Goal: Find specific page/section: Find specific page/section

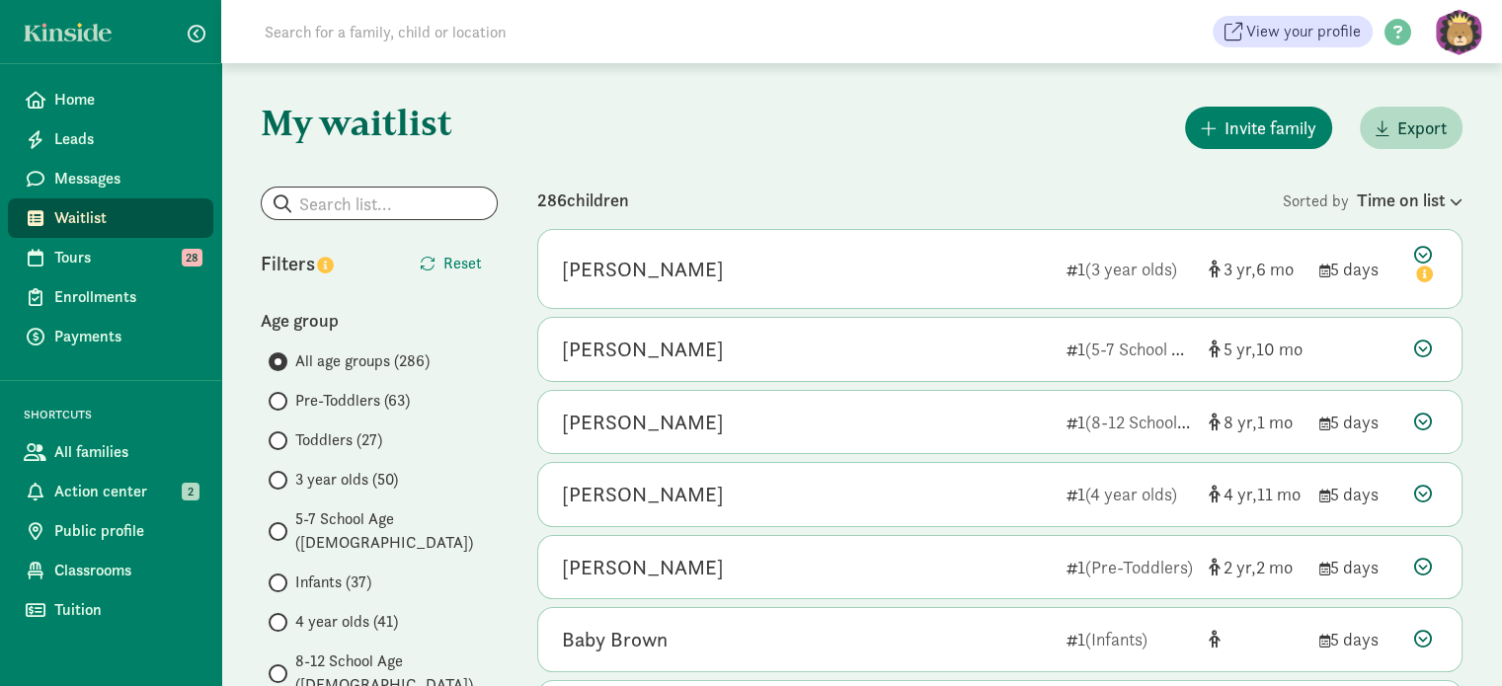
click at [327, 405] on span "Pre-Toddlers (63)" at bounding box center [352, 401] width 115 height 24
click at [281, 405] on input "Pre-Toddlers (63)" at bounding box center [275, 401] width 13 height 13
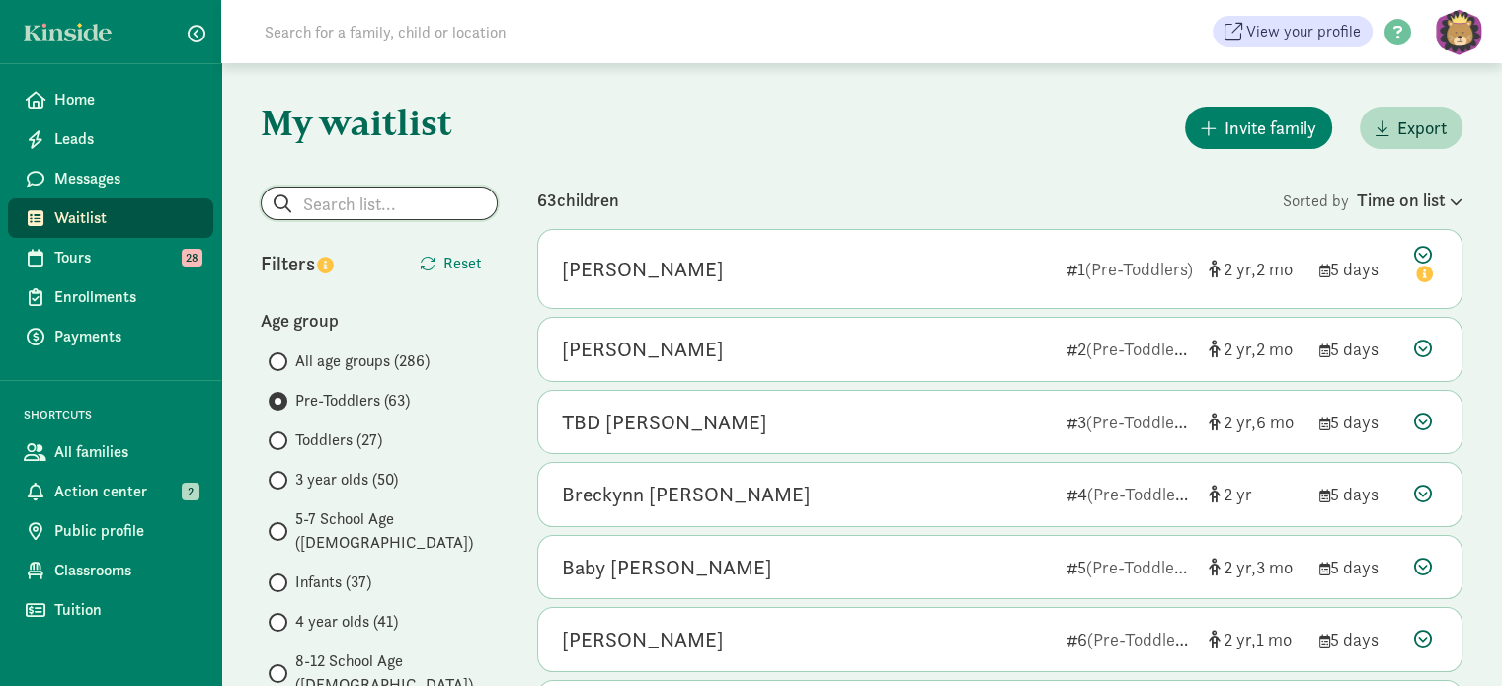
click at [373, 206] on input "search" at bounding box center [379, 204] width 235 height 32
type input "columbia"
radio input "true"
radio input "false"
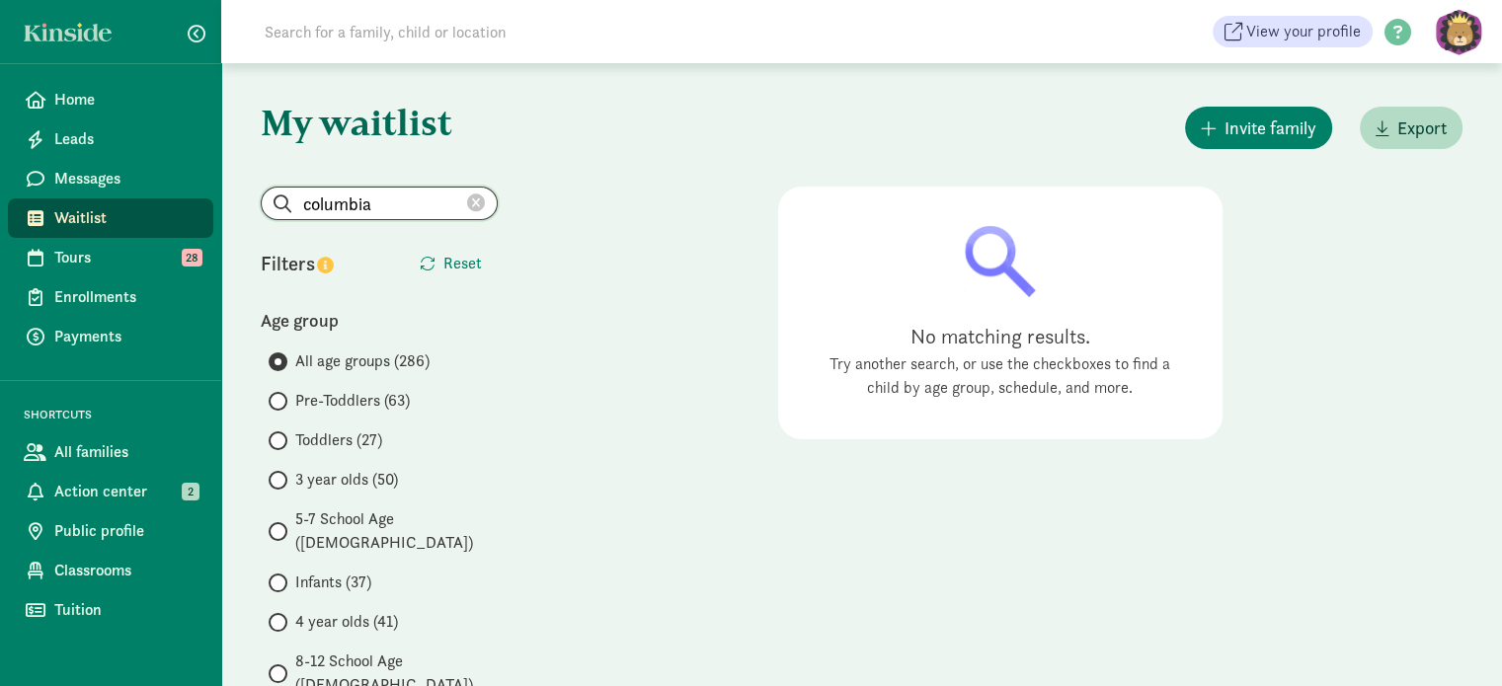
drag, startPoint x: 379, startPoint y: 208, endPoint x: 298, endPoint y: 194, distance: 82.3
click at [298, 194] on input "columbia" at bounding box center [379, 204] width 235 height 32
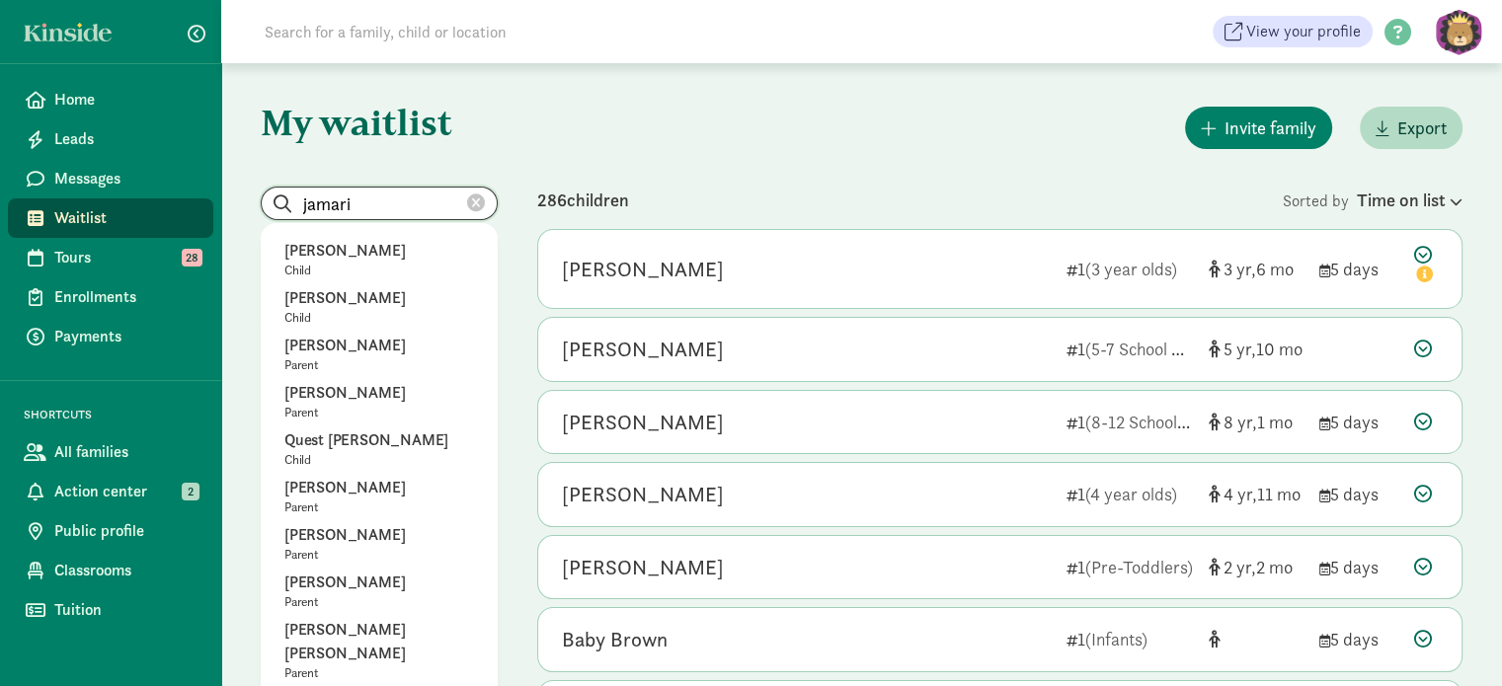
click at [344, 205] on input "jamari" at bounding box center [379, 204] width 235 height 32
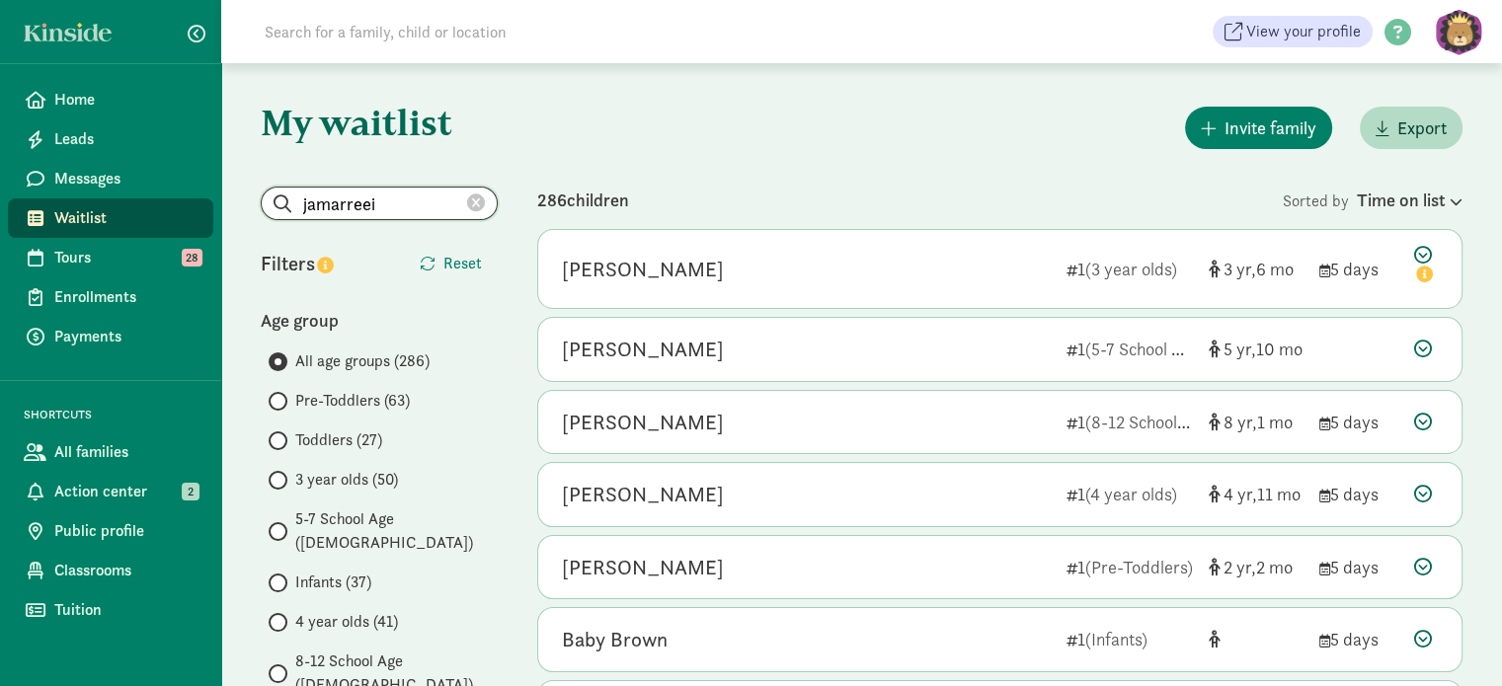
click at [385, 201] on input "jamarreei" at bounding box center [379, 204] width 235 height 32
click at [344, 202] on input "jamarree" at bounding box center [379, 204] width 235 height 32
click at [358, 203] on input "jamararee" at bounding box center [379, 204] width 235 height 32
click at [391, 209] on input "jamarree" at bounding box center [379, 204] width 235 height 32
type input "jamarree"
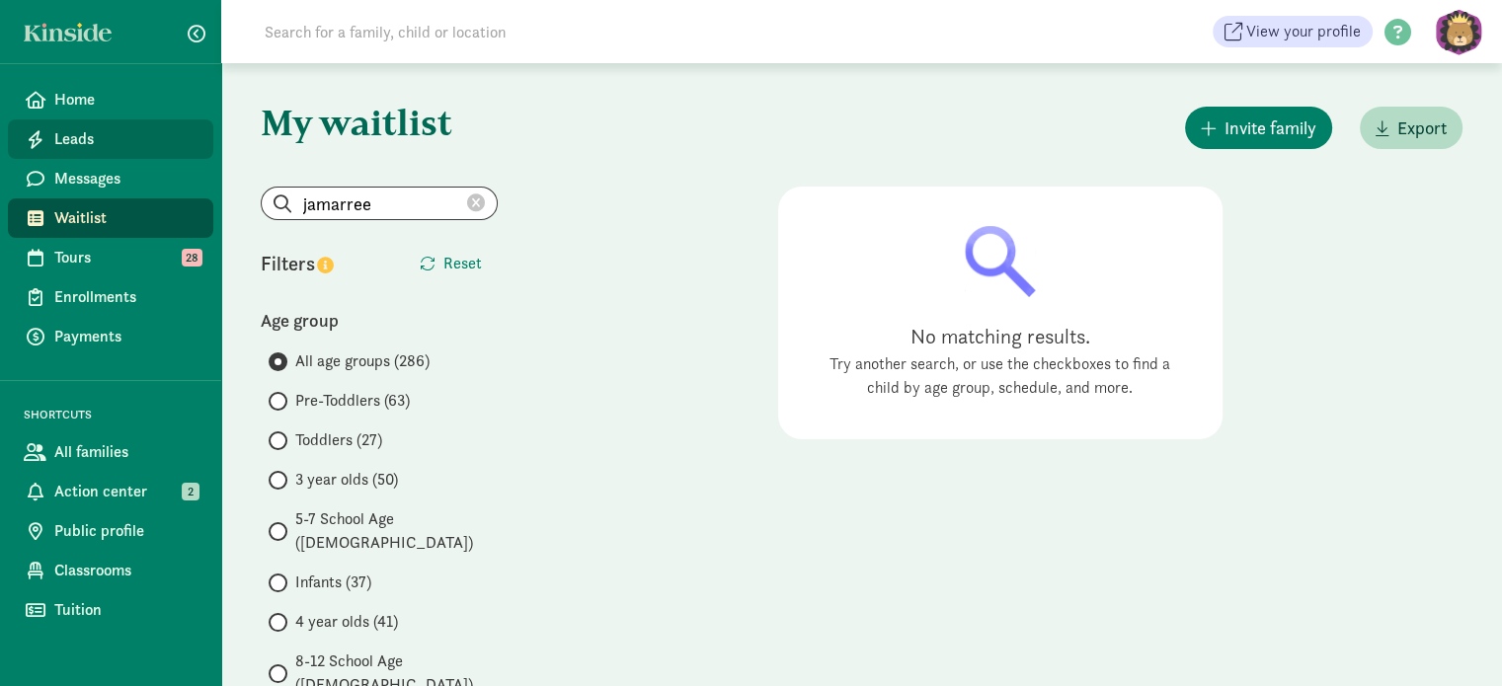
click at [73, 150] on span "Leads" at bounding box center [125, 139] width 143 height 24
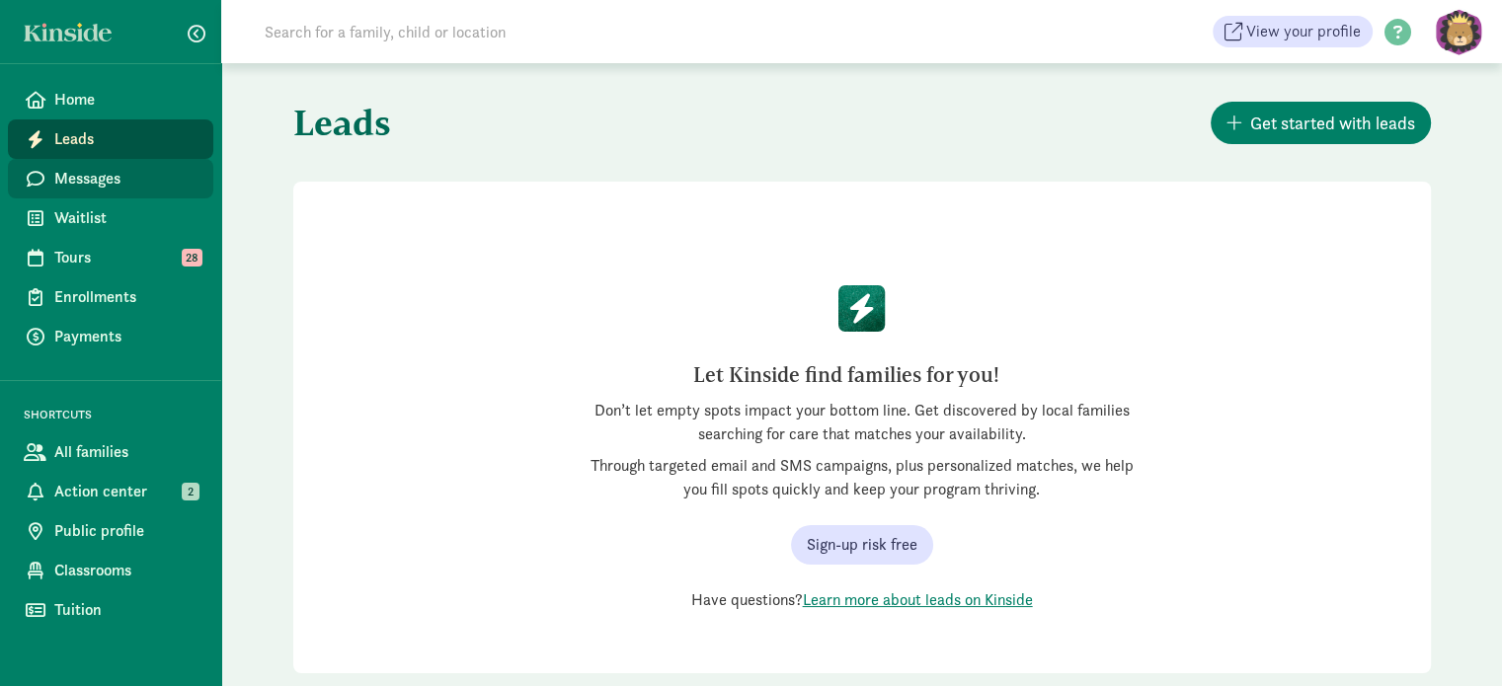
click at [78, 173] on span "Messages" at bounding box center [125, 179] width 143 height 24
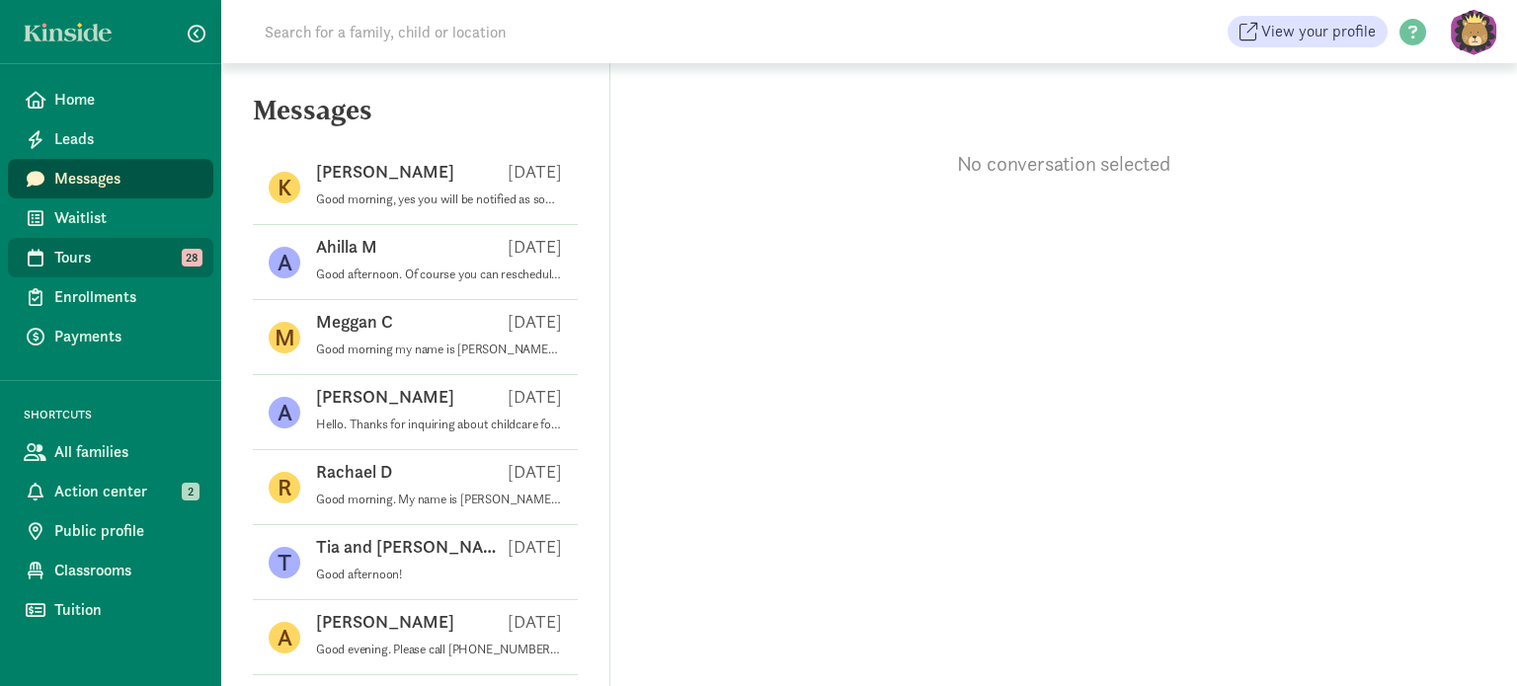
click at [47, 266] on link "Tours 28" at bounding box center [110, 258] width 205 height 40
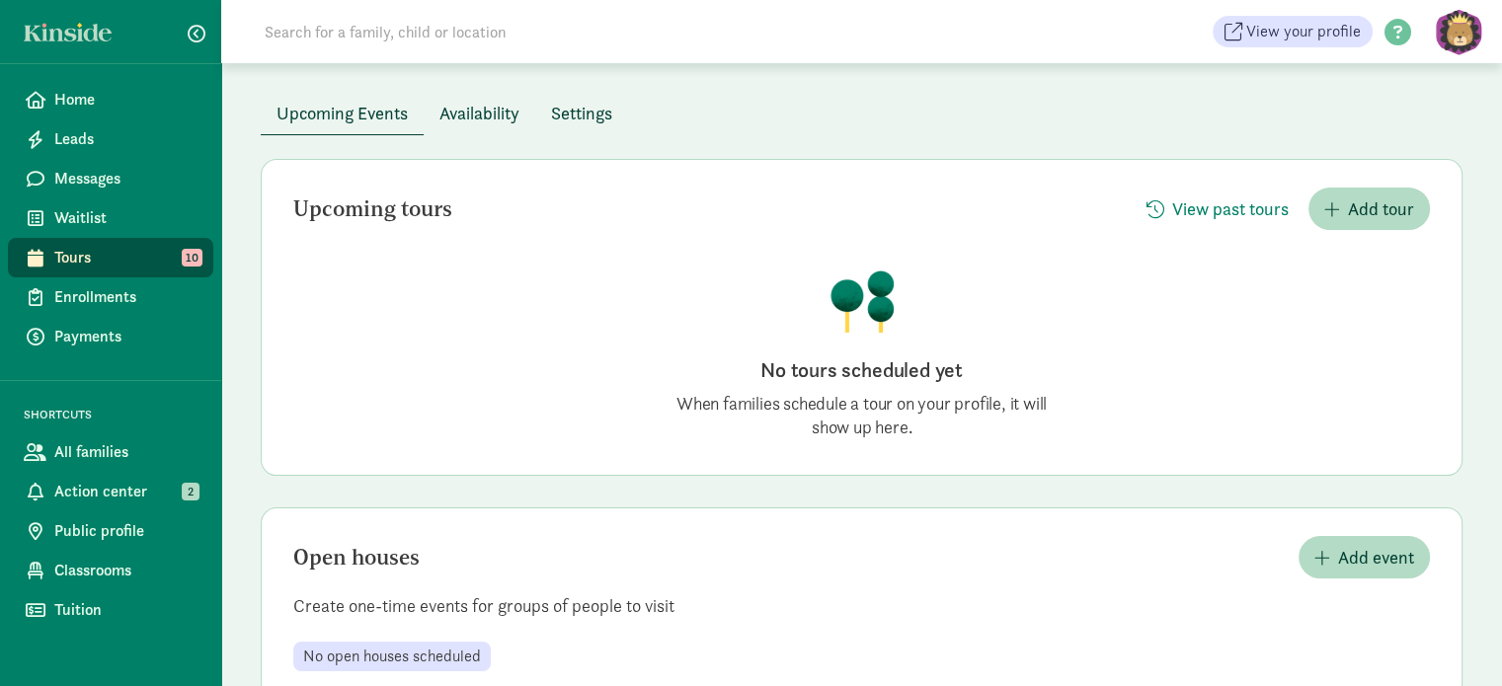
scroll to position [134, 0]
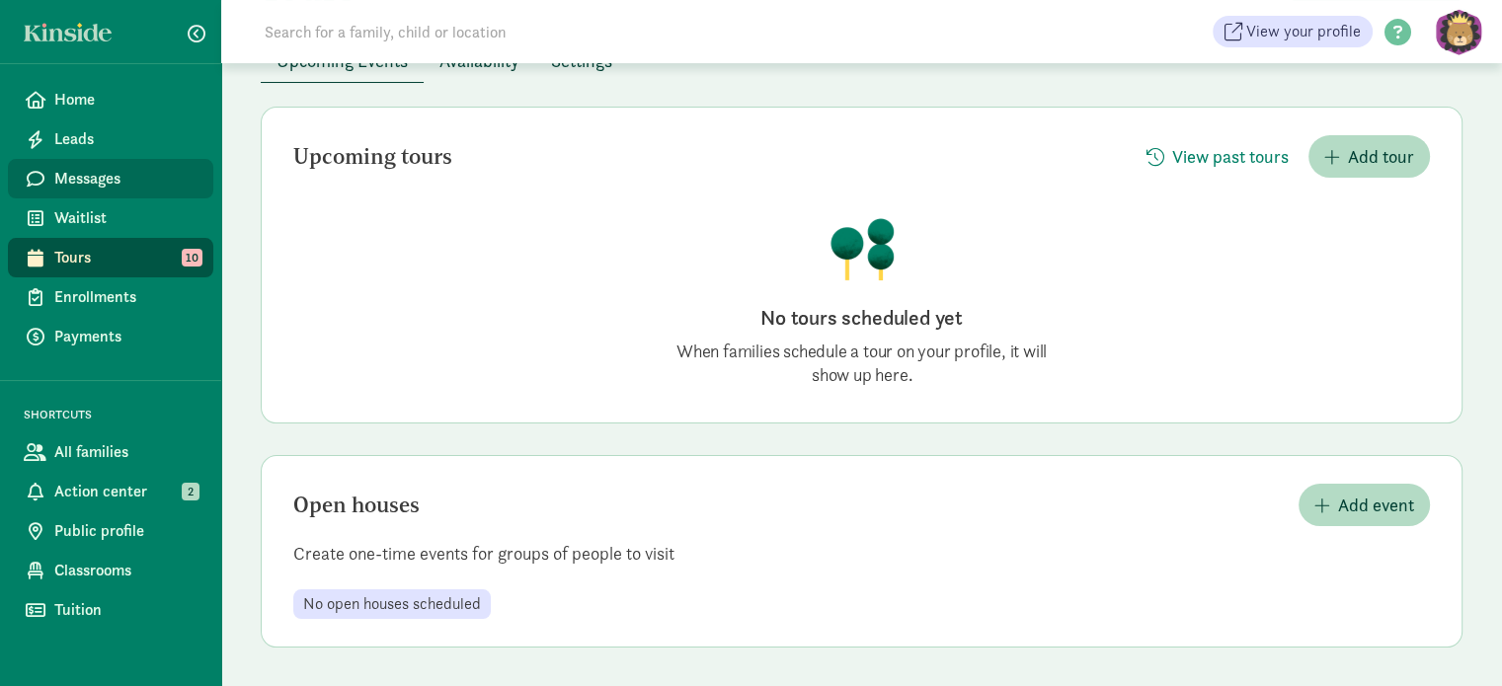
click at [57, 189] on span "Messages" at bounding box center [125, 179] width 143 height 24
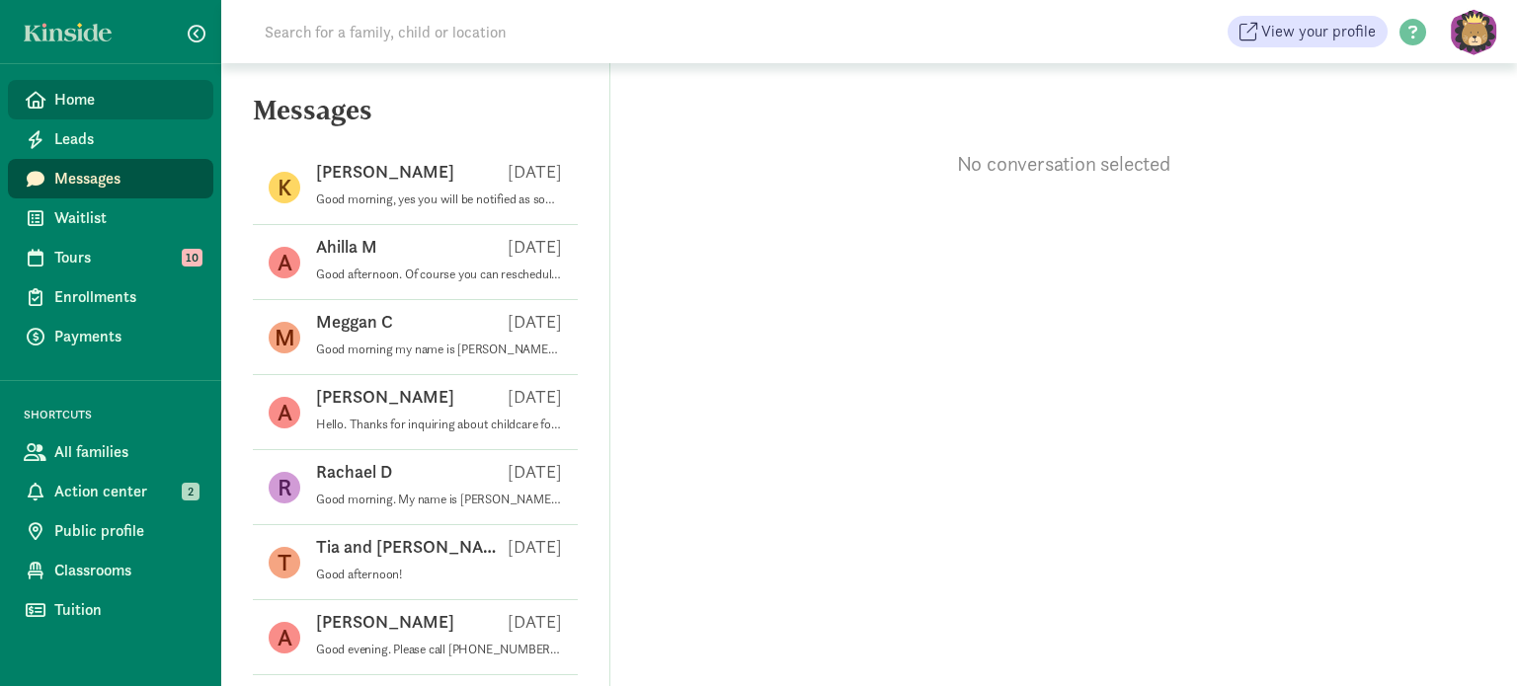
click at [90, 110] on span "Home" at bounding box center [125, 100] width 143 height 24
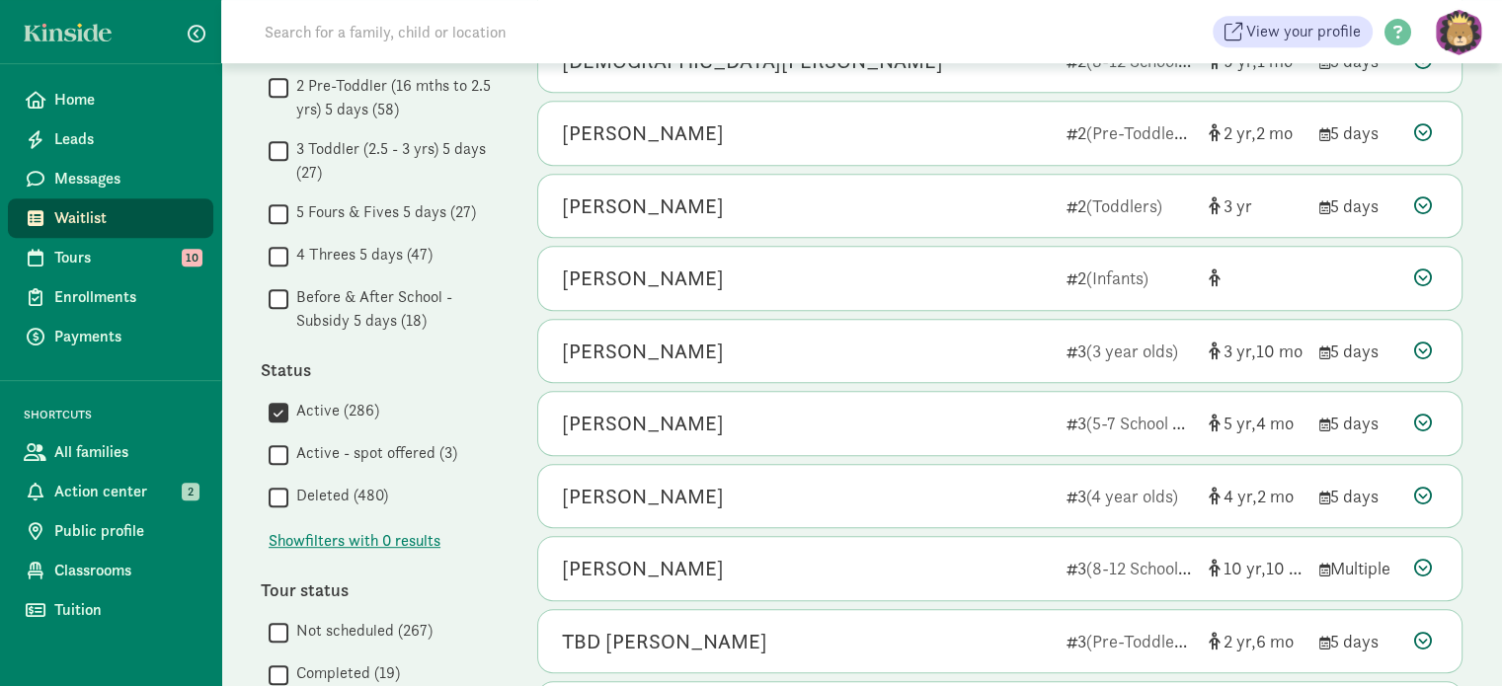
scroll to position [943, 0]
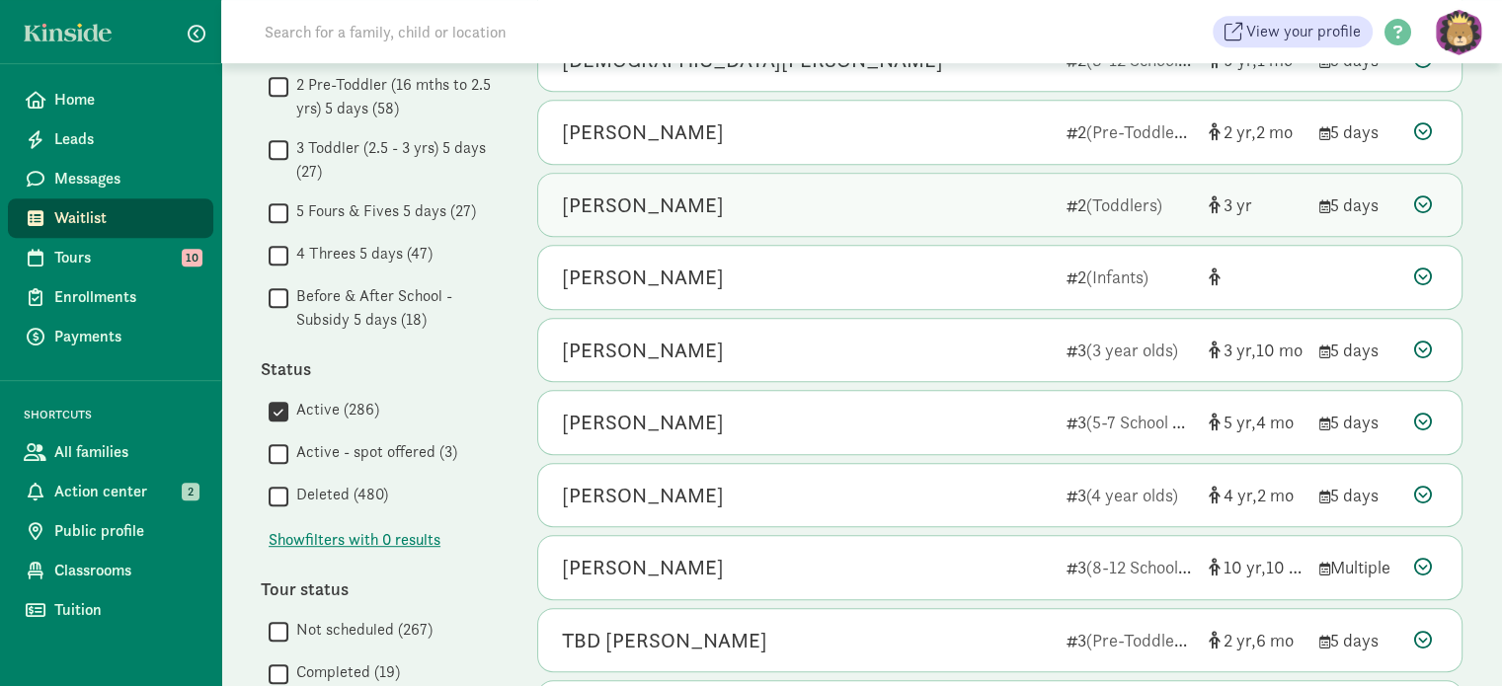
click at [657, 201] on div "[PERSON_NAME]" at bounding box center [643, 206] width 162 height 32
